Goal: Transaction & Acquisition: Purchase product/service

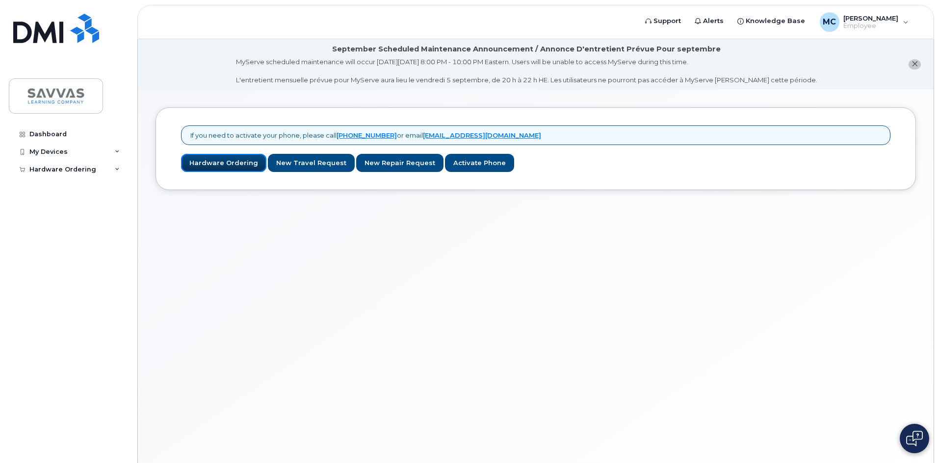
drag, startPoint x: 215, startPoint y: 165, endPoint x: 277, endPoint y: 195, distance: 68.9
click at [215, 165] on link "Hardware Ordering" at bounding box center [223, 163] width 85 height 18
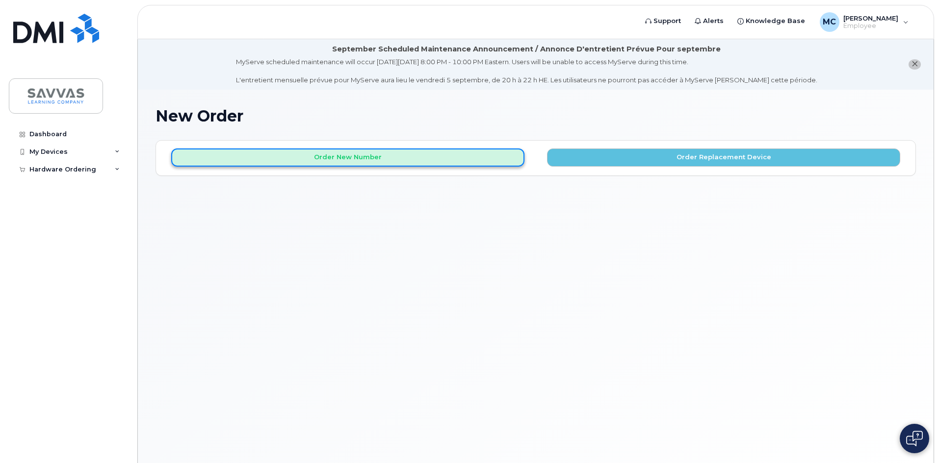
click at [383, 160] on button "Order New Number" at bounding box center [347, 158] width 353 height 18
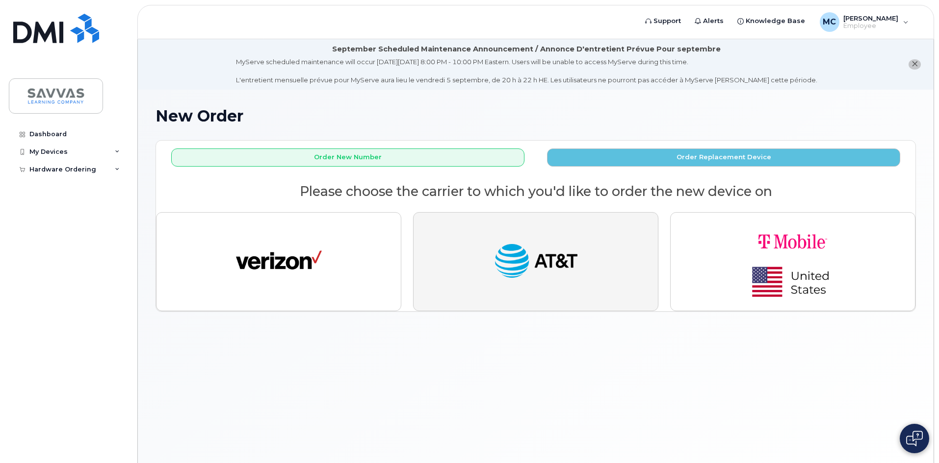
click at [622, 252] on button "button" at bounding box center [535, 261] width 245 height 99
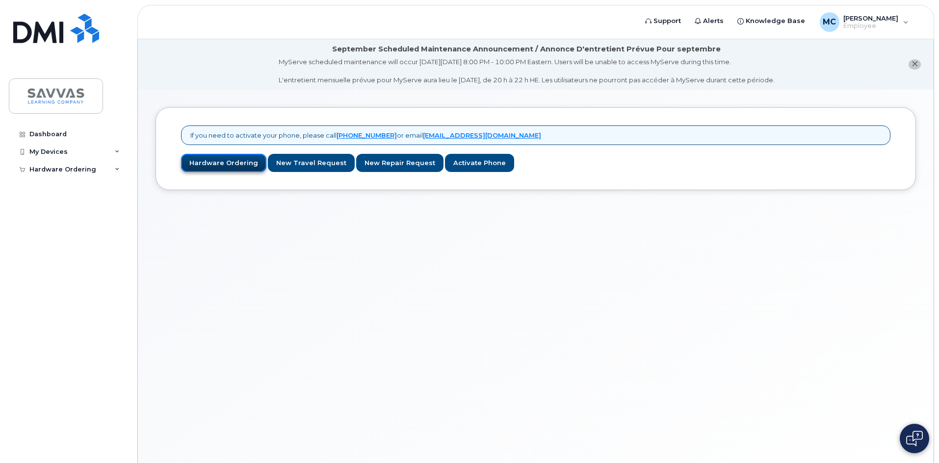
click at [215, 163] on link "Hardware Ordering" at bounding box center [223, 163] width 85 height 18
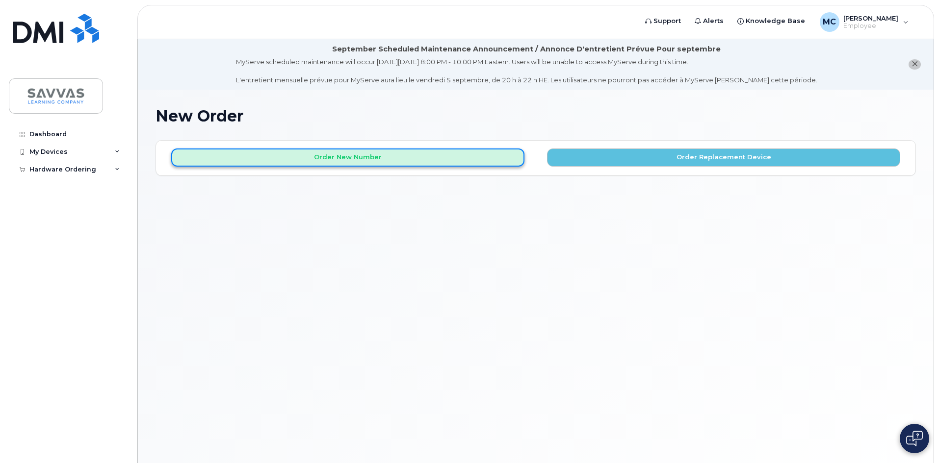
click at [336, 156] on button "Order New Number" at bounding box center [347, 158] width 353 height 18
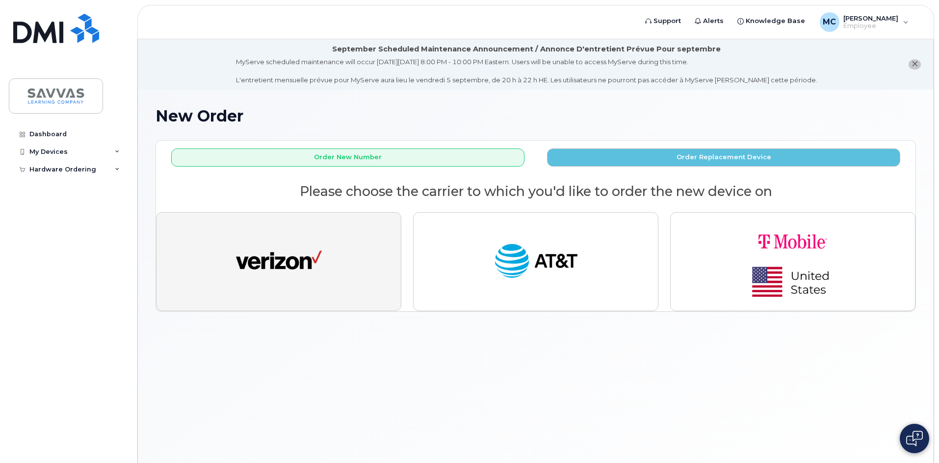
click at [315, 241] on img "button" at bounding box center [279, 262] width 86 height 44
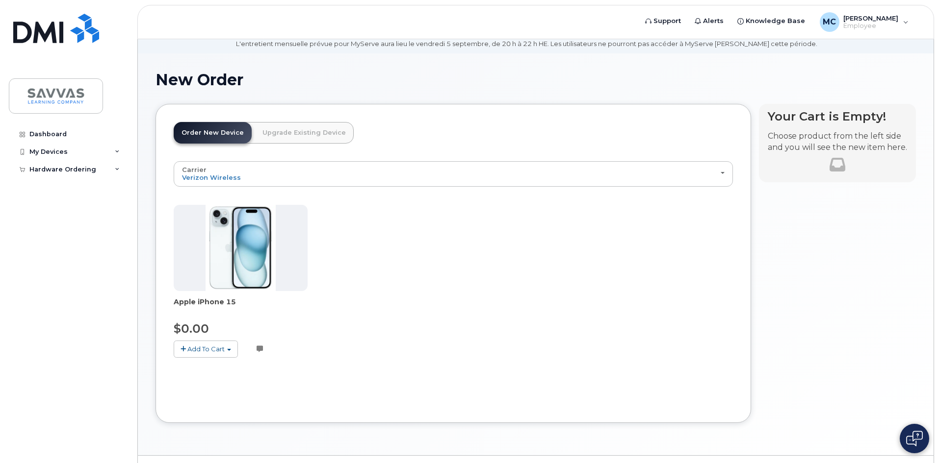
scroll to position [60, 0]
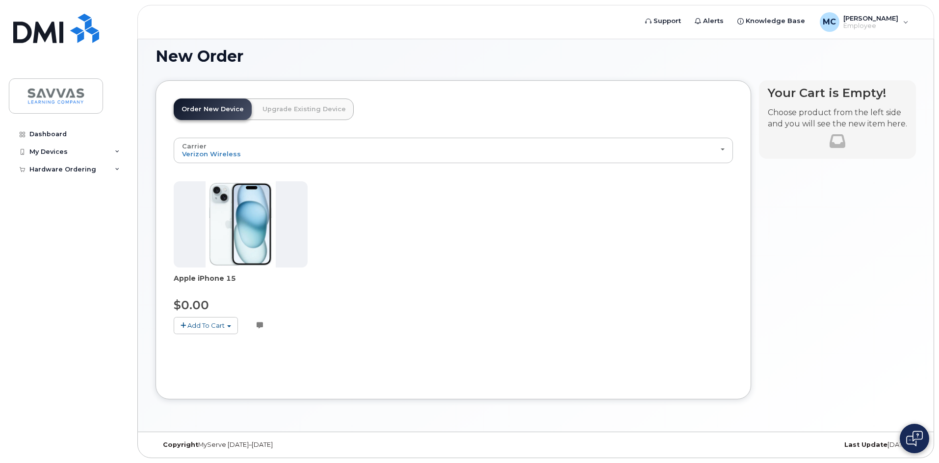
click at [190, 325] on span "Add To Cart" at bounding box center [205, 326] width 37 height 8
drag, startPoint x: 553, startPoint y: 305, endPoint x: 532, endPoint y: 305, distance: 21.1
click at [552, 305] on div "Apple iPhone 15 $0.00 Add To Cart $0.00 - 3 Year Activation (128GB) Customer no…" at bounding box center [453, 265] width 559 height 169
click at [223, 327] on span "Add To Cart" at bounding box center [205, 326] width 37 height 8
click at [219, 325] on span "Add To Cart" at bounding box center [205, 326] width 37 height 8
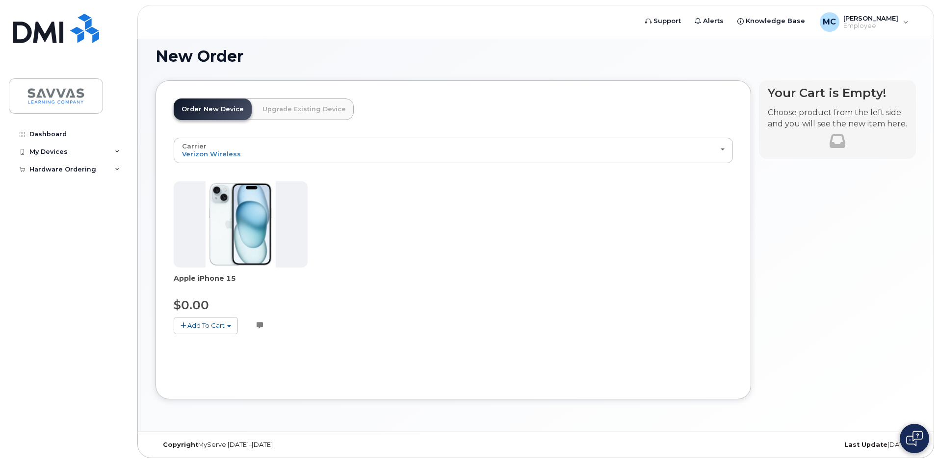
click at [189, 291] on span "Apple iPhone 15" at bounding box center [241, 284] width 134 height 20
click at [190, 297] on div "$0.00" at bounding box center [241, 305] width 134 height 17
click at [190, 299] on span "$0.00" at bounding box center [191, 305] width 35 height 14
click at [190, 300] on span "$0.00" at bounding box center [191, 305] width 35 height 14
click at [198, 324] on span "Add To Cart" at bounding box center [205, 326] width 37 height 8
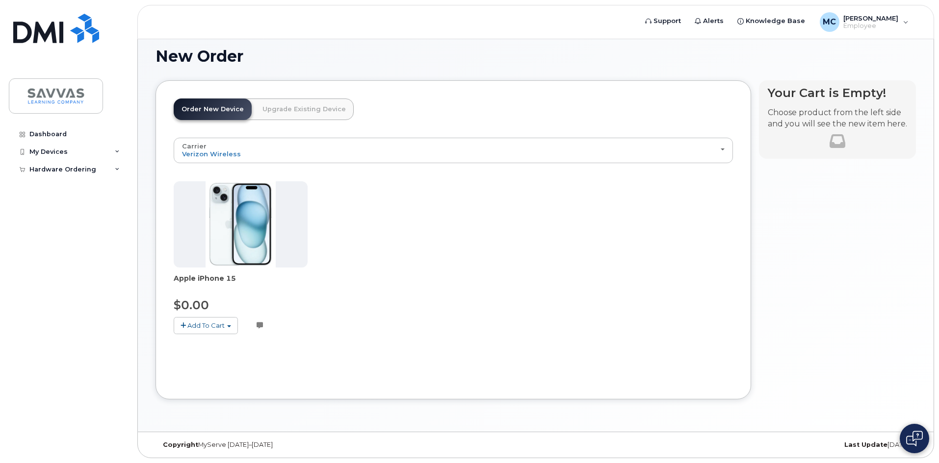
click at [198, 324] on span "Add To Cart" at bounding box center [205, 326] width 37 height 8
click at [231, 260] on img at bounding box center [241, 224] width 71 height 86
click at [236, 243] on img at bounding box center [241, 224] width 71 height 86
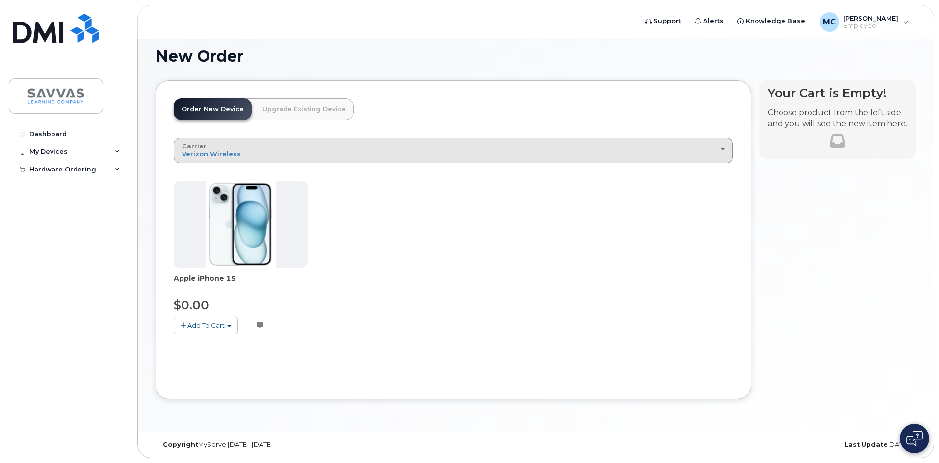
click at [406, 156] on div "Carrier Verizon Wireless AT&T Wireless T-Mobile" at bounding box center [453, 150] width 542 height 15
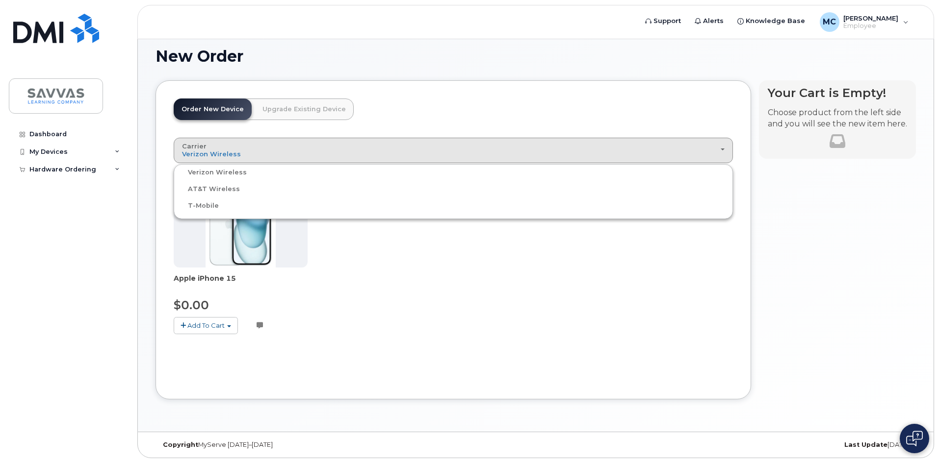
click at [205, 186] on label "AT&T Wireless" at bounding box center [208, 189] width 64 height 12
click at [0, 0] on input "AT&T Wireless" at bounding box center [0, 0] width 0 height 0
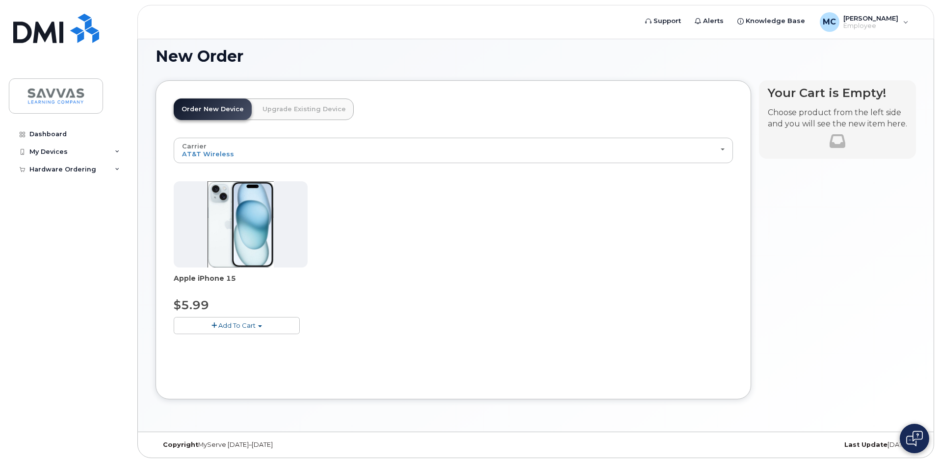
click at [236, 327] on span "Add To Cart" at bounding box center [236, 326] width 37 height 8
click at [238, 346] on link "$5.99 - 3 Year Activation (128GB)" at bounding box center [239, 344] width 127 height 12
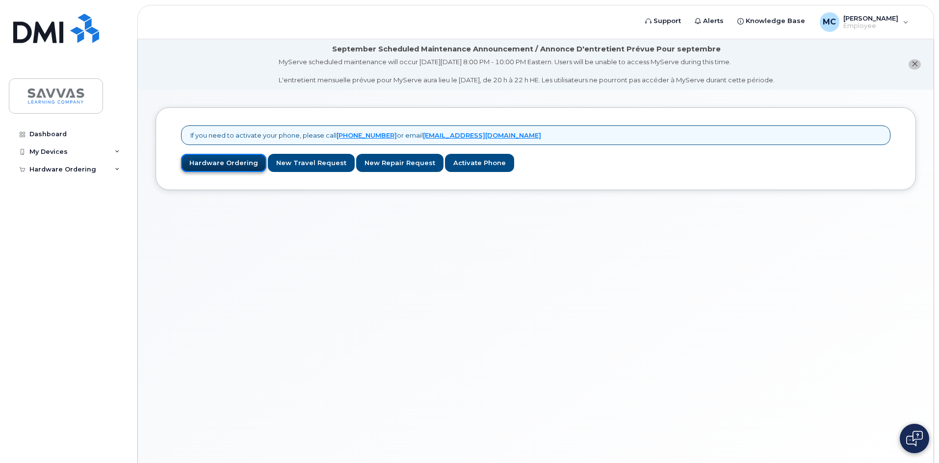
click at [241, 167] on link "Hardware Ordering" at bounding box center [223, 163] width 85 height 18
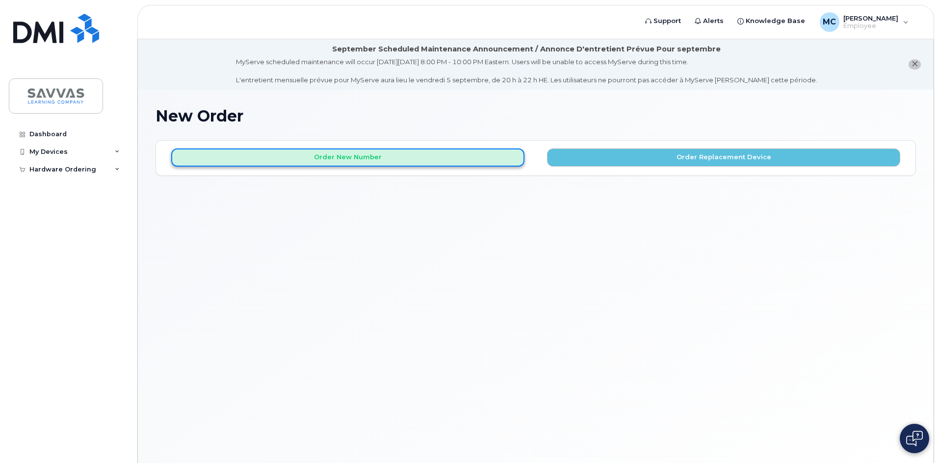
click at [398, 161] on button "Order New Number" at bounding box center [347, 158] width 353 height 18
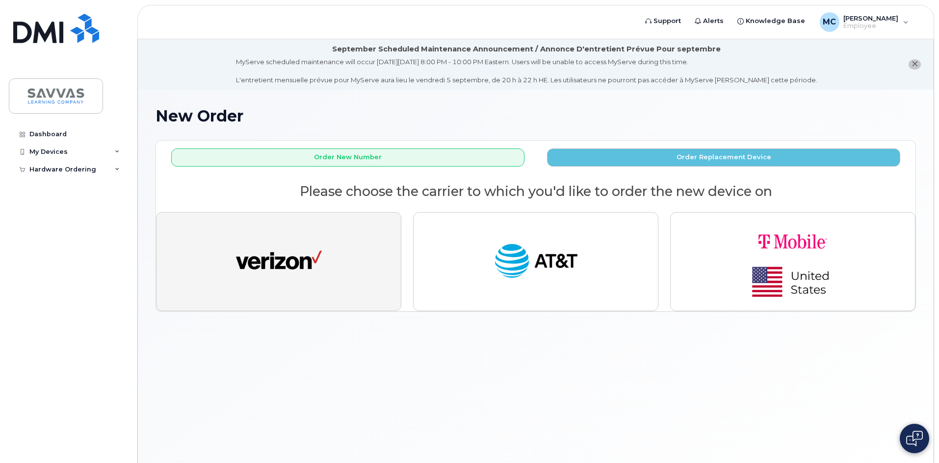
click at [332, 260] on button "button" at bounding box center [278, 261] width 245 height 99
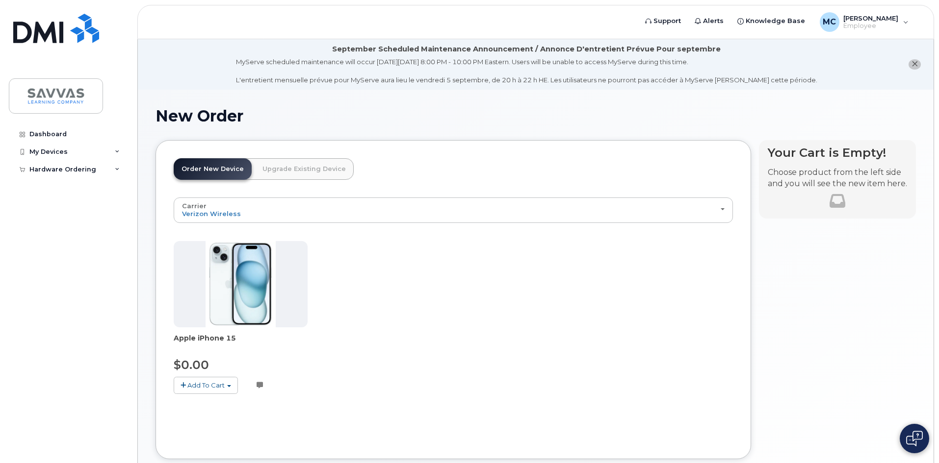
click at [211, 386] on span "Add To Cart" at bounding box center [205, 386] width 37 height 8
click at [214, 405] on link "$0.00 - 3 Year Activation (128GB)" at bounding box center [239, 404] width 127 height 12
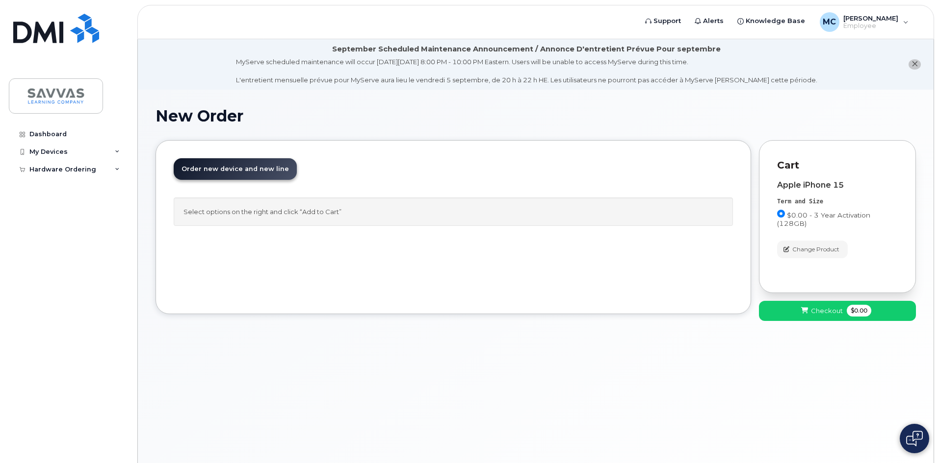
click at [248, 216] on div "Select options on the right and click “Add to Cart”" at bounding box center [453, 212] width 559 height 29
click at [825, 215] on span "$0.00 - 3 Year Activation (128GB)" at bounding box center [823, 219] width 93 height 16
click at [785, 215] on input "$0.00 - 3 Year Activation (128GB)" at bounding box center [781, 214] width 8 height 8
click at [807, 311] on icon at bounding box center [804, 311] width 7 height 6
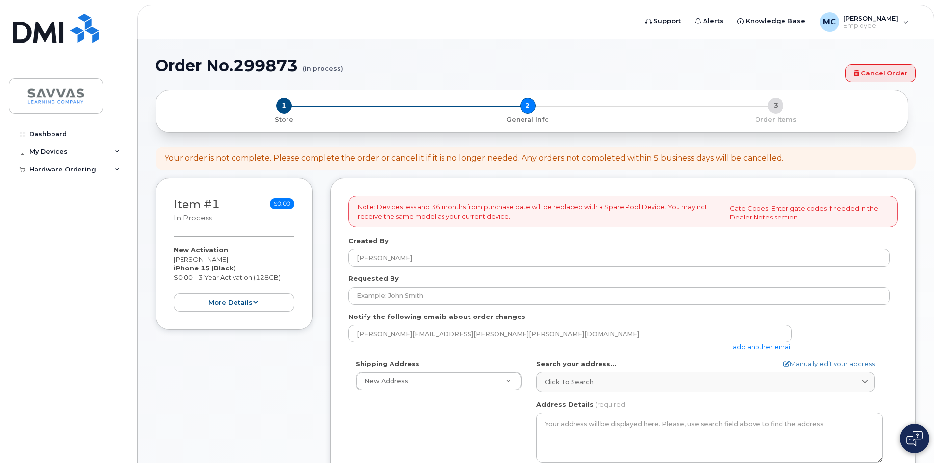
select select
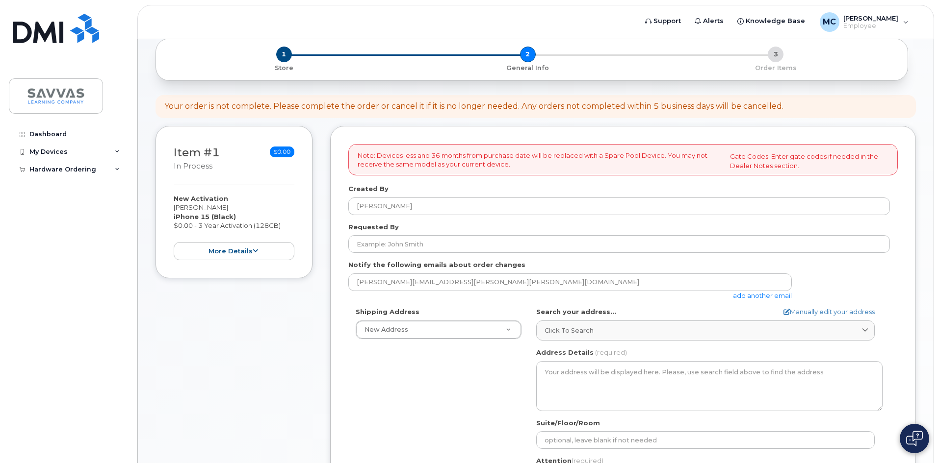
scroll to position [98, 0]
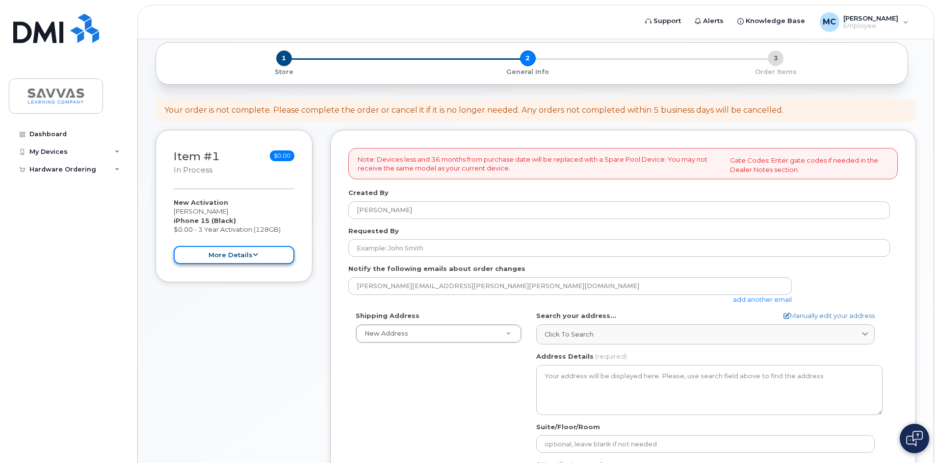
click at [266, 256] on button "more details" at bounding box center [234, 255] width 121 height 18
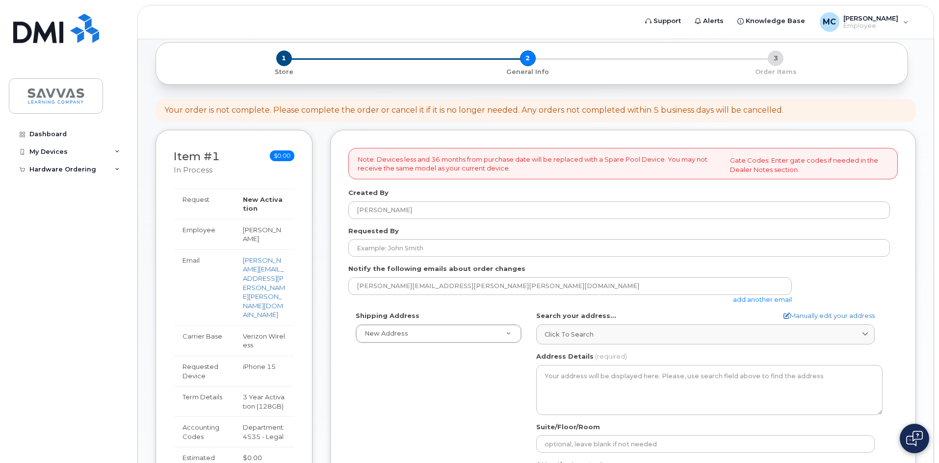
click at [409, 391] on div "Shipping Address New Address New Address 2602 Berkley Dr 1667 Crestline Drive, …" at bounding box center [618, 423] width 541 height 225
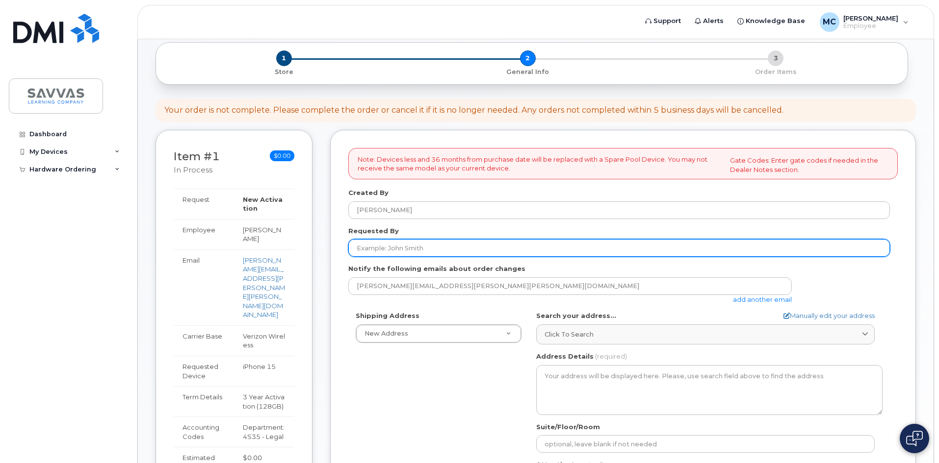
click at [390, 252] on input "Requested By" at bounding box center [618, 248] width 541 height 18
type input "Meredith Chester"
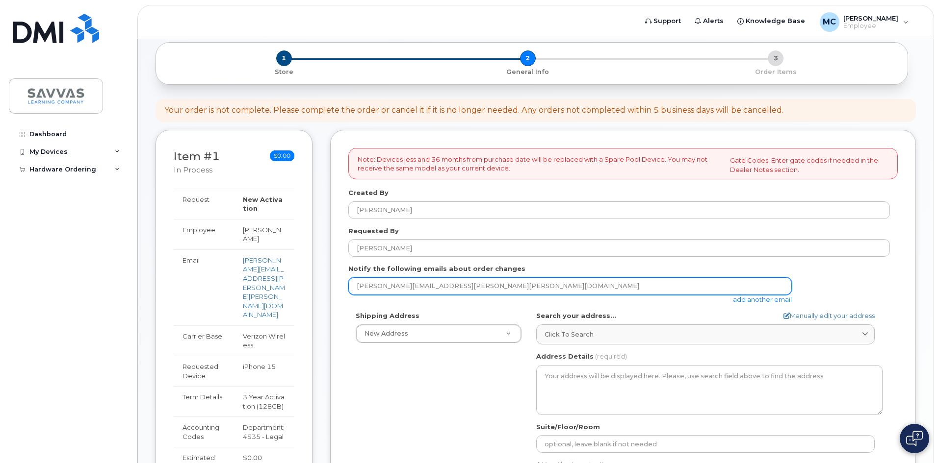
click at [429, 288] on input "[PERSON_NAME][EMAIL_ADDRESS][PERSON_NAME][PERSON_NAME][DOMAIN_NAME]" at bounding box center [569, 287] width 443 height 18
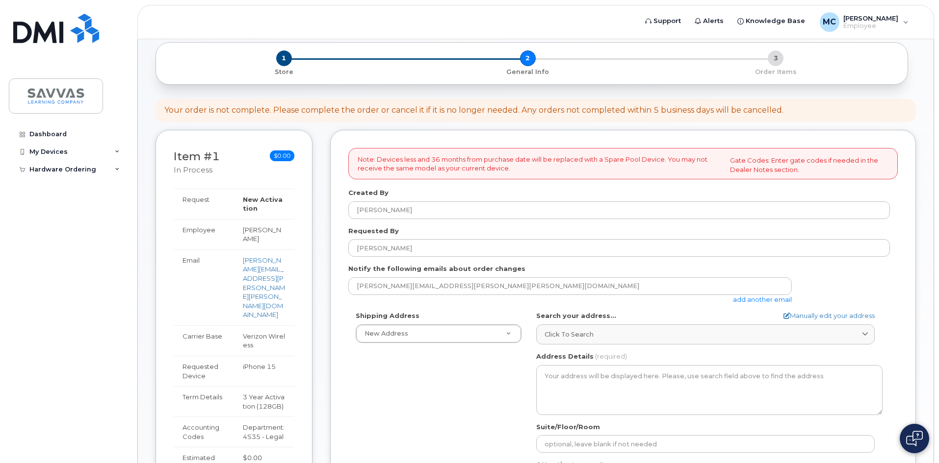
click at [445, 369] on div "Shipping Address New Address New Address 2602 Berkley Dr 1667 Crestline Drive, …" at bounding box center [618, 423] width 541 height 225
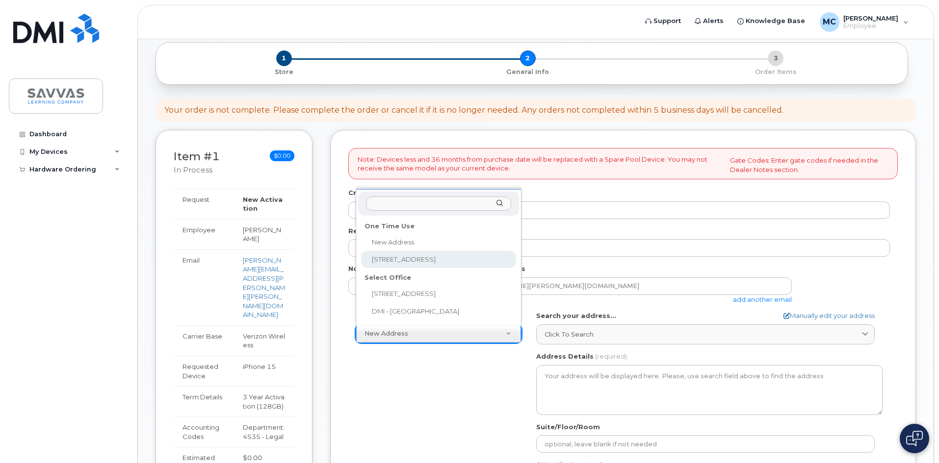
select select "2602 Berkley Dr"
type textarea "2602 Berkley Dr CHATTANOOGA TN 37415-5702 UNITED STATES"
type input "Meredith Chester"
type input "4233560393"
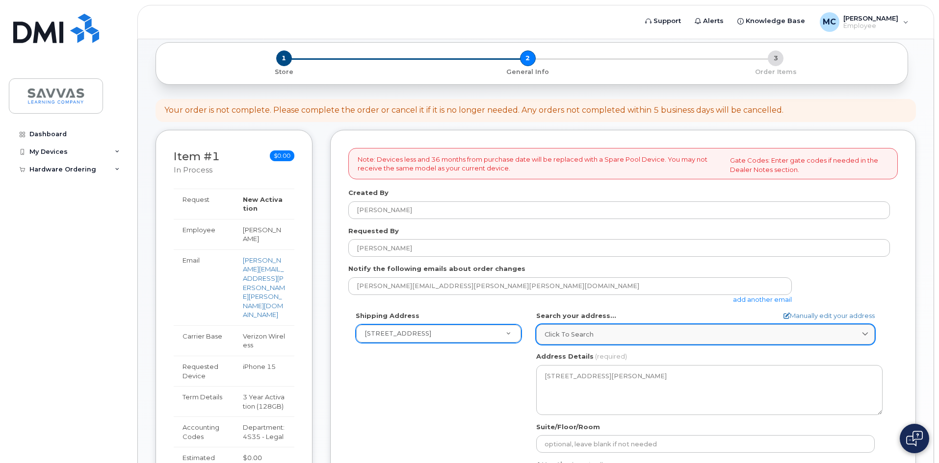
click at [562, 340] on link "Click to search" at bounding box center [705, 335] width 338 height 20
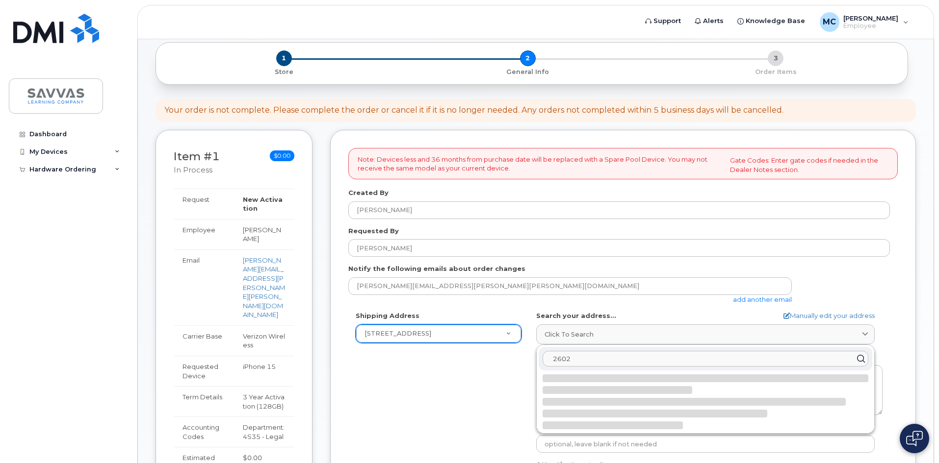
type input "2602"
click at [469, 382] on div "Shipping Address 2602 Berkley Dr New Address 2602 Berkley Dr 1667 Crestline Dri…" at bounding box center [618, 423] width 541 height 225
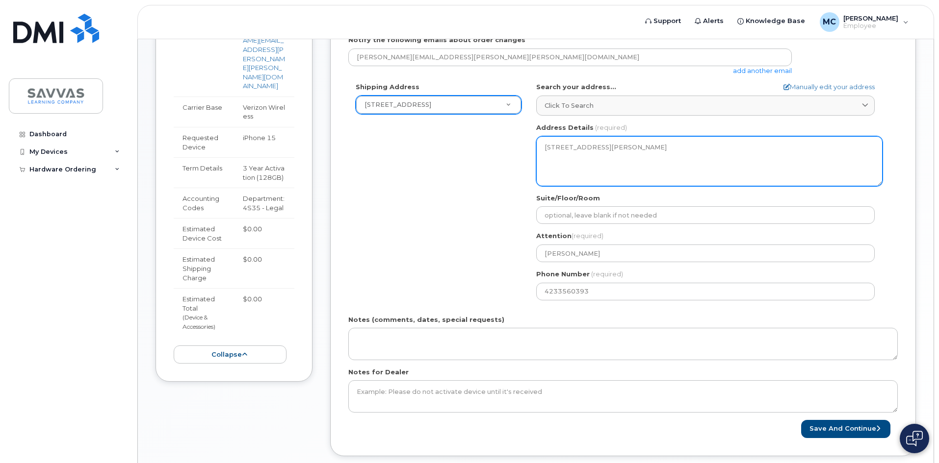
scroll to position [343, 0]
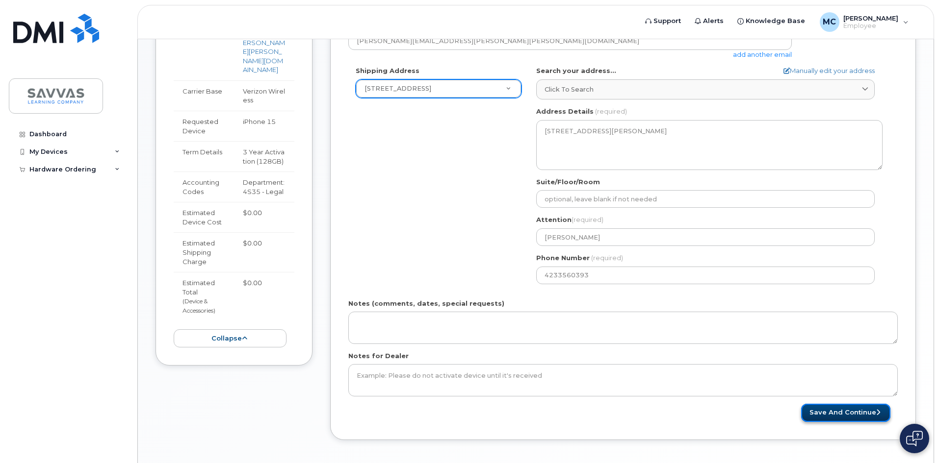
click at [825, 411] on button "Save and Continue" at bounding box center [845, 413] width 89 height 18
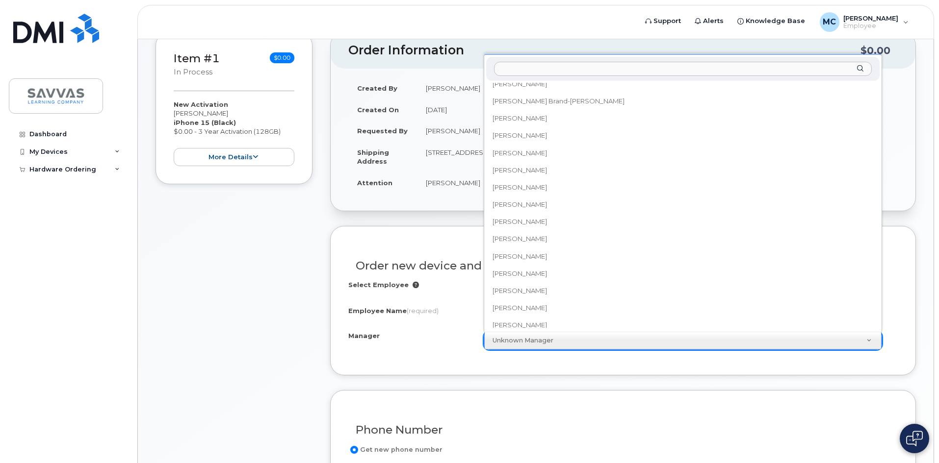
scroll to position [1741, 0]
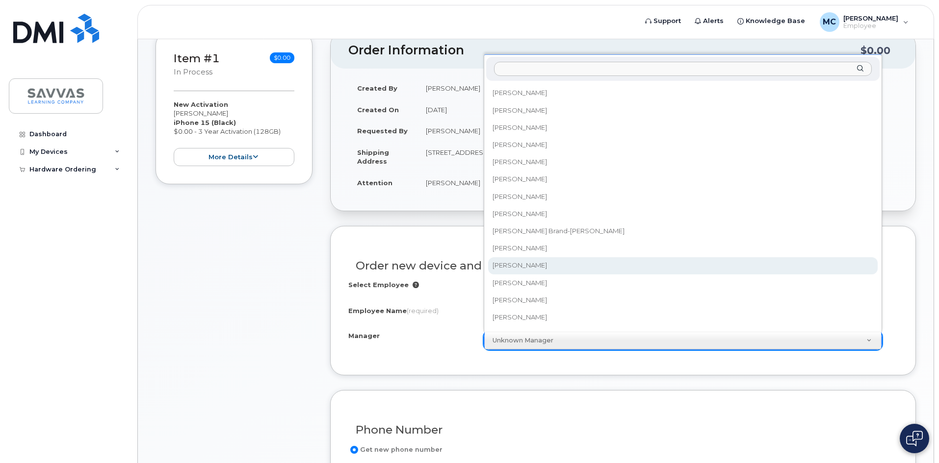
select select "2016138"
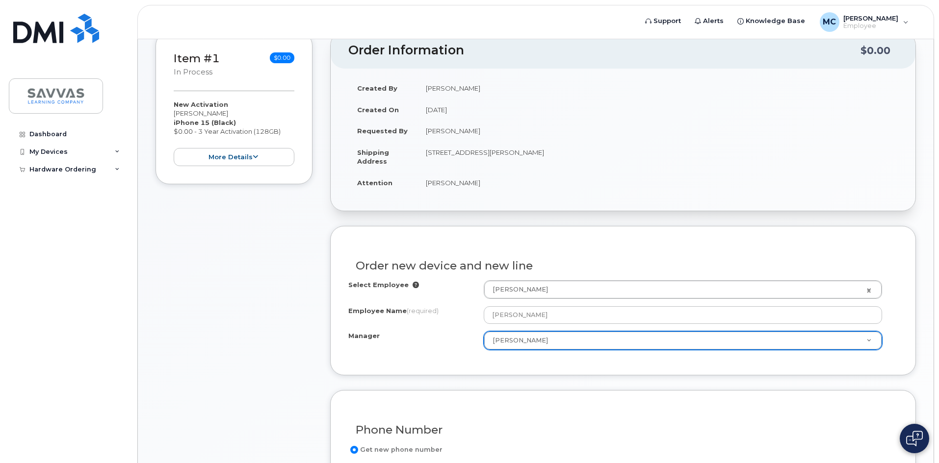
click at [445, 337] on div "Manager" at bounding box center [415, 338] width 135 height 13
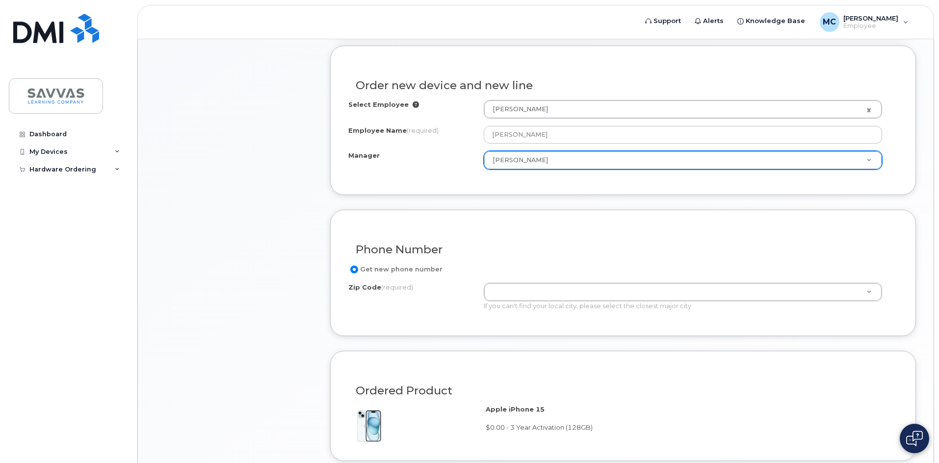
scroll to position [392, 0]
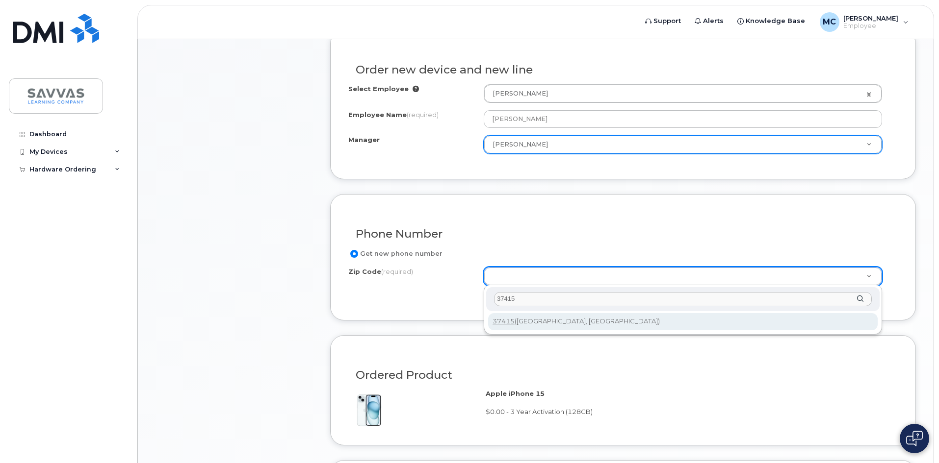
type input "37415"
type input "37415 (Chattanooga, TN)"
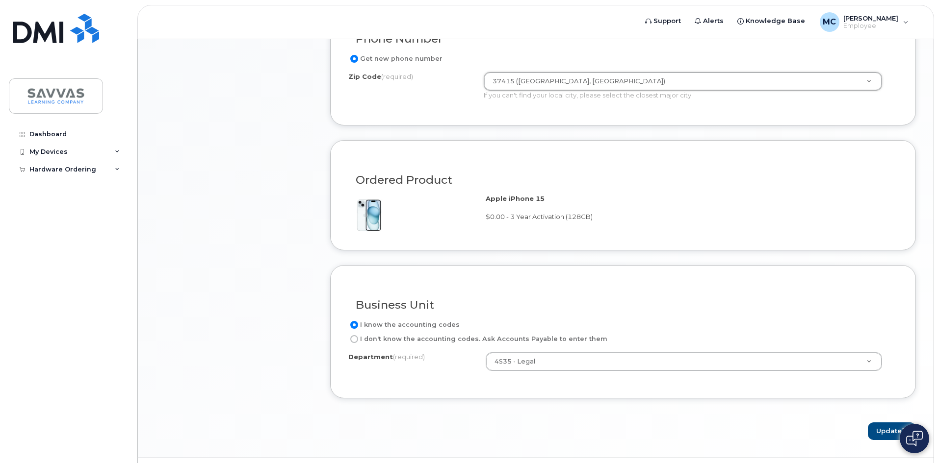
scroll to position [589, 0]
click at [357, 338] on input "I don't know the accounting codes. Ask Accounts Payable to enter them" at bounding box center [354, 339] width 8 height 8
radio input "true"
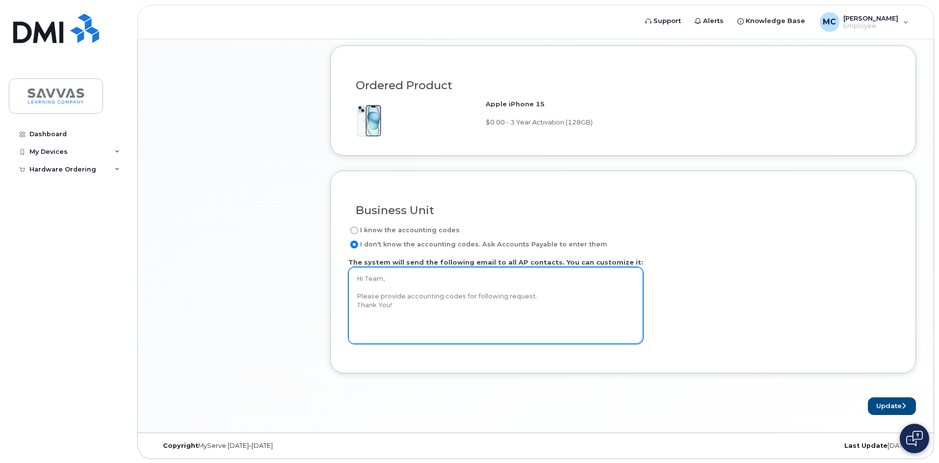
scroll to position [683, 0]
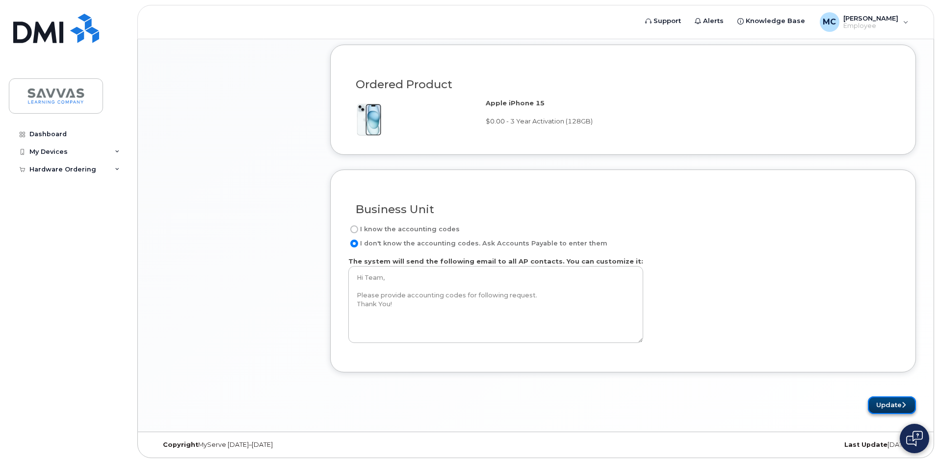
click at [892, 404] on button "Update" at bounding box center [892, 406] width 48 height 18
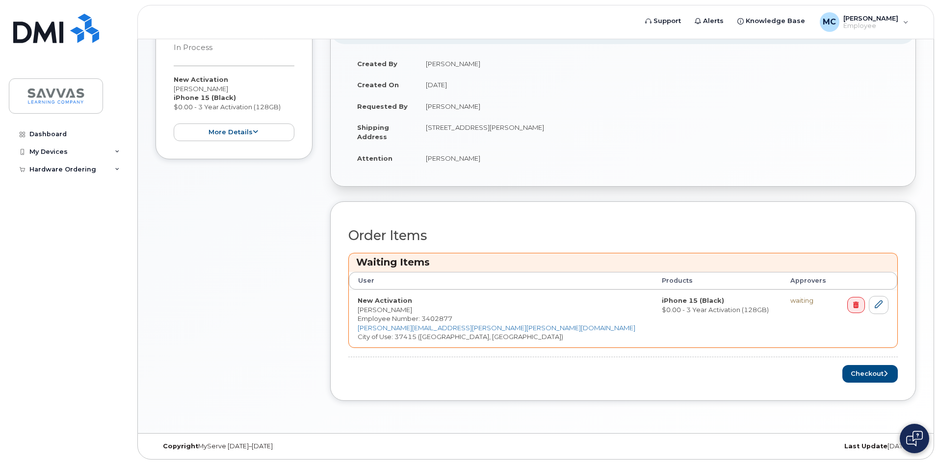
scroll to position [264, 0]
drag, startPoint x: 854, startPoint y: 373, endPoint x: 599, endPoint y: 373, distance: 255.0
click at [854, 373] on button "Checkout" at bounding box center [869, 373] width 55 height 18
